Goal: Task Accomplishment & Management: Use online tool/utility

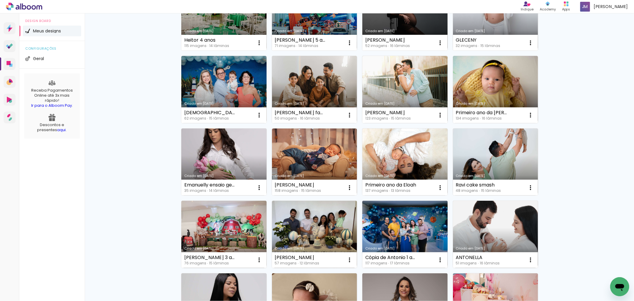
scroll to position [198, 0]
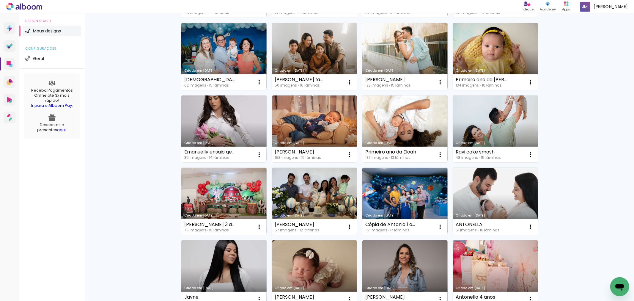
click at [325, 203] on link "Criado em [DATE]" at bounding box center [314, 201] width 85 height 67
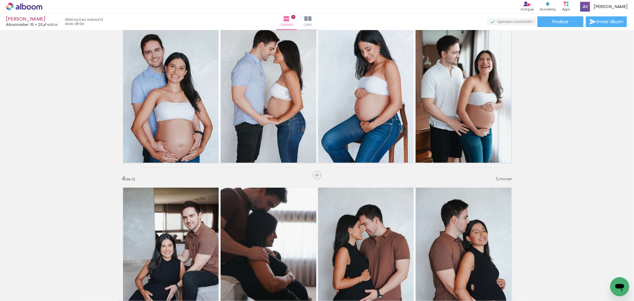
scroll to position [463, 0]
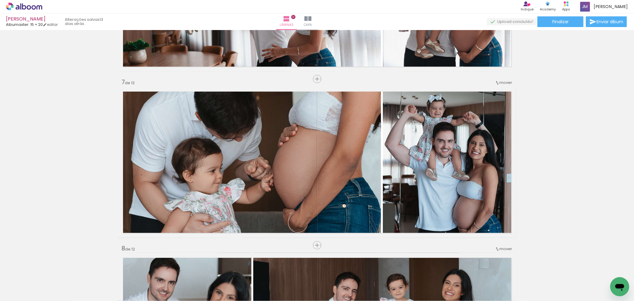
scroll to position [925, 0]
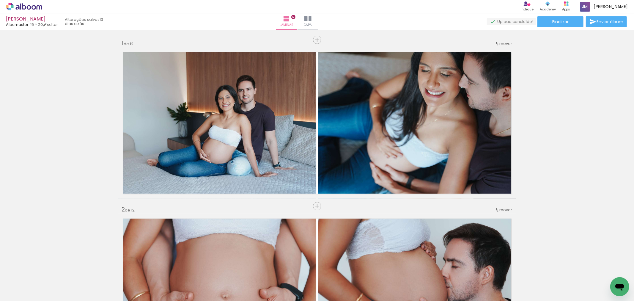
scroll to position [925, 0]
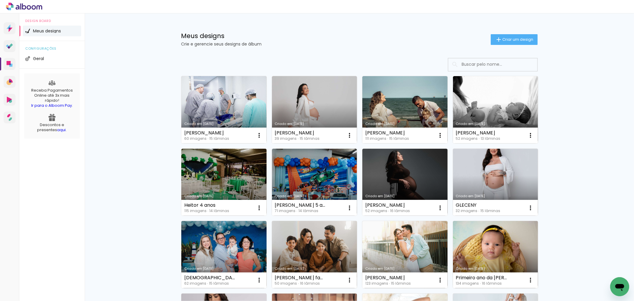
scroll to position [33, 0]
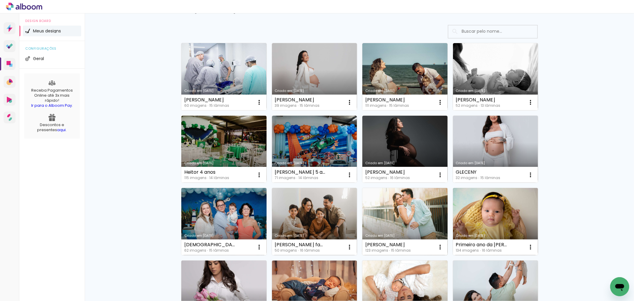
click at [411, 216] on link "Criado em [DATE]" at bounding box center [405, 221] width 85 height 67
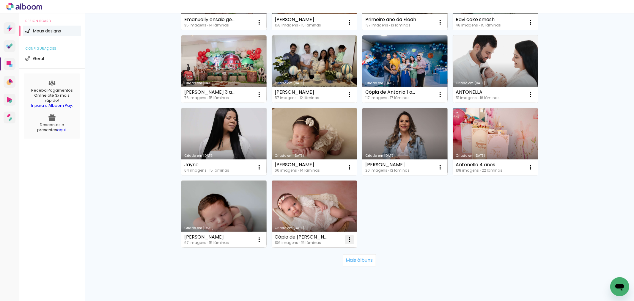
scroll to position [344, 0]
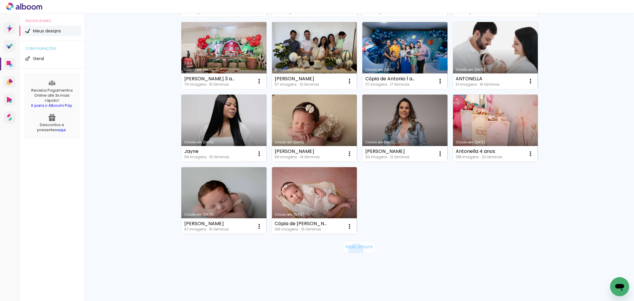
click at [353, 251] on paper-button "Mais álbuns" at bounding box center [359, 247] width 33 height 12
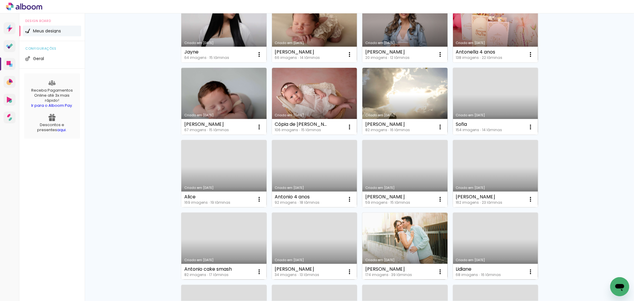
scroll to position [476, 0]
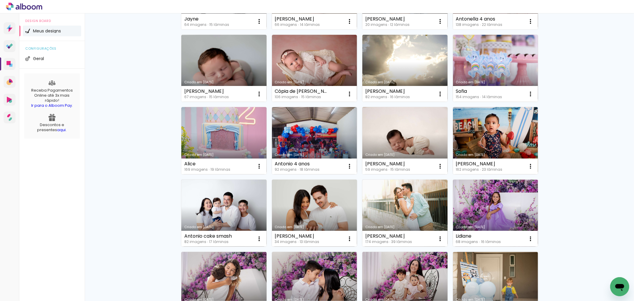
click at [402, 194] on link "Criado em 15/05/25" at bounding box center [405, 213] width 85 height 67
